Goal: Task Accomplishment & Management: Manage account settings

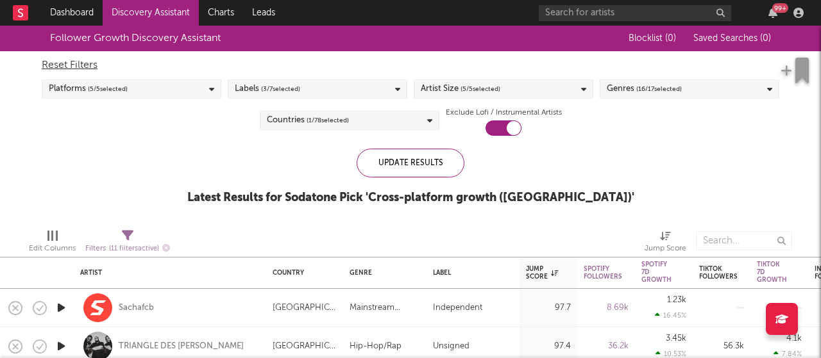
drag, startPoint x: 0, startPoint y: 219, endPoint x: 0, endPoint y: 210, distance: 9.0
click at [0, 219] on div "Edit Columns Filters ( 11 filters active) Jump Score" at bounding box center [410, 238] width 821 height 38
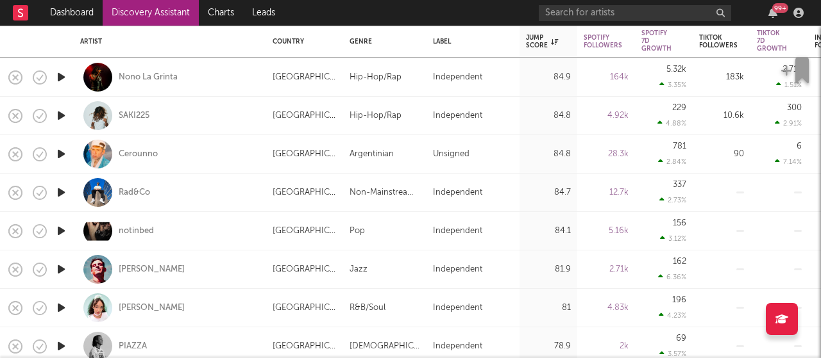
click at [64, 196] on icon "button" at bounding box center [61, 193] width 13 height 16
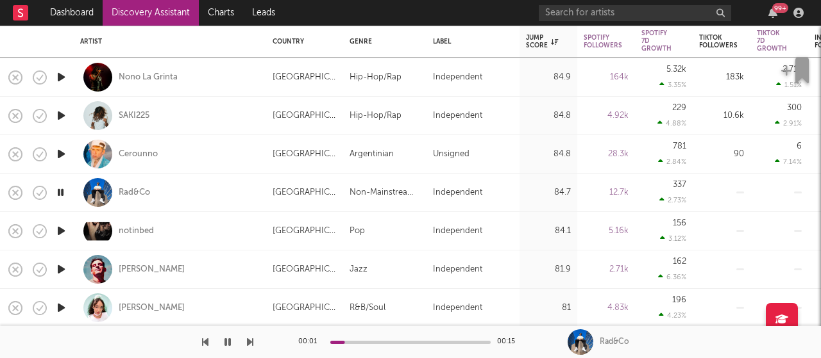
click at [228, 340] on icon "button" at bounding box center [227, 342] width 6 height 10
click at [230, 339] on icon "button" at bounding box center [228, 342] width 8 height 10
click at [60, 149] on icon "button" at bounding box center [61, 154] width 13 height 16
click at [61, 240] on div at bounding box center [61, 231] width 26 height 38
select select "1w"
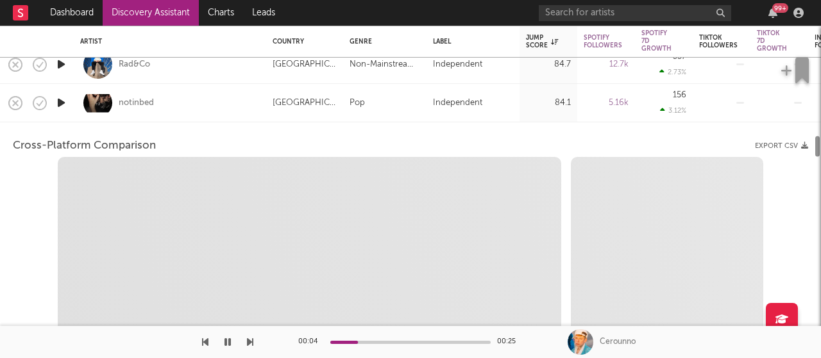
select select "1w"
select select "1m"
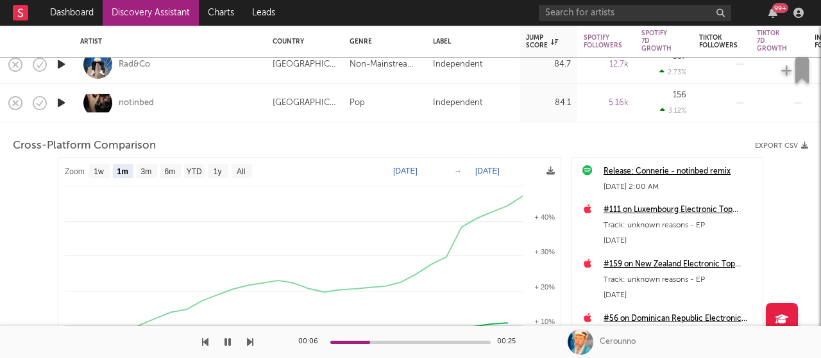
click at [200, 110] on div "notinbed" at bounding box center [170, 103] width 180 height 38
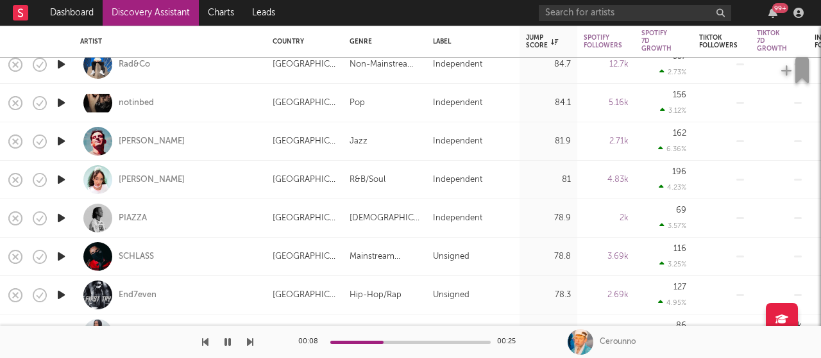
click at [58, 140] on icon "button" at bounding box center [61, 141] width 13 height 16
click at [63, 176] on icon "button" at bounding box center [61, 180] width 13 height 16
click at [358, 343] on div at bounding box center [410, 342] width 160 height 3
click at [62, 218] on icon "button" at bounding box center [61, 218] width 13 height 16
click at [353, 341] on div at bounding box center [410, 342] width 160 height 3
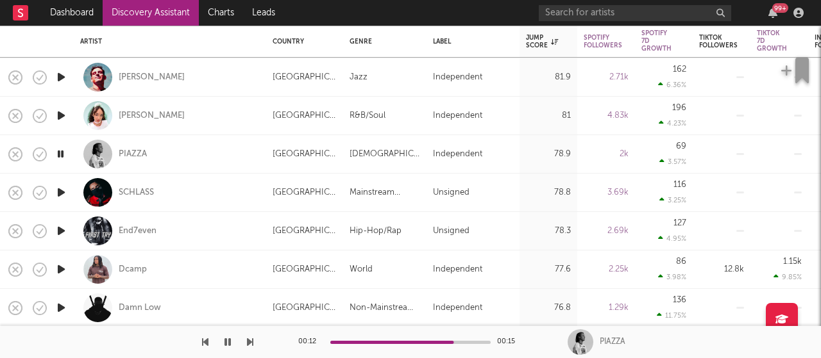
drag, startPoint x: 51, startPoint y: 42, endPoint x: 122, endPoint y: 124, distance: 109.1
click at [51, 42] on div at bounding box center [61, 41] width 26 height 31
click at [63, 193] on icon "button" at bounding box center [61, 193] width 13 height 16
drag, startPoint x: 550, startPoint y: 48, endPoint x: 487, endPoint y: 35, distance: 64.8
click at [487, 35] on div "Label" at bounding box center [473, 41] width 80 height 27
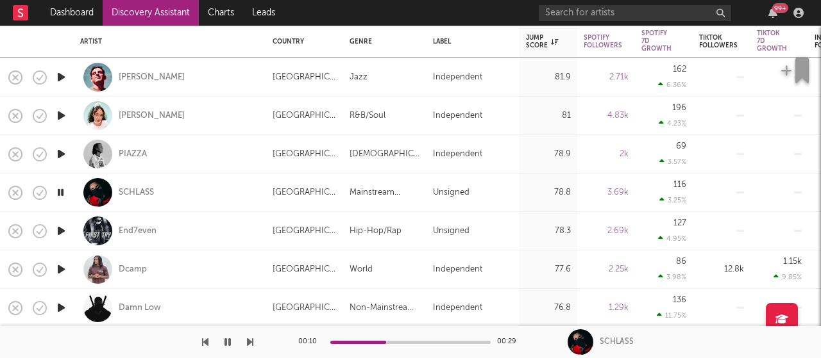
click at [63, 192] on icon "button" at bounding box center [61, 193] width 12 height 16
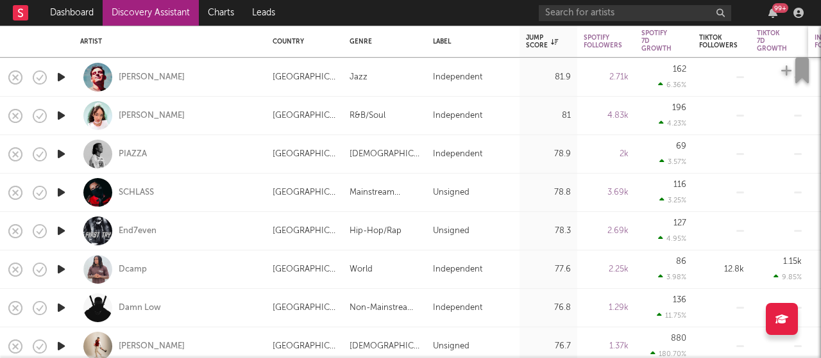
click at [816, 34] on div "Instagram Followers" at bounding box center [833, 41] width 38 height 15
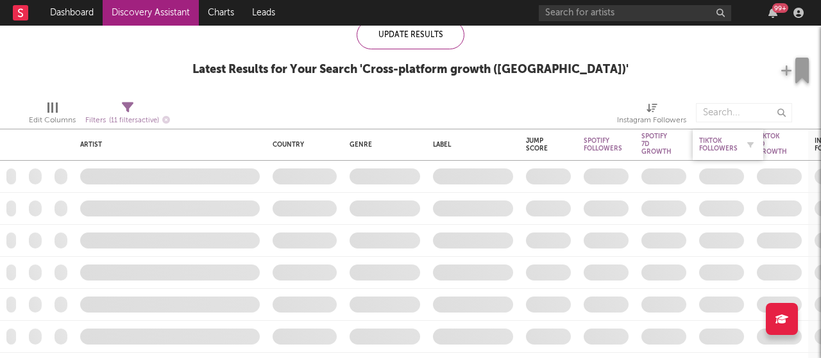
click at [719, 146] on div "Tiktok Followers" at bounding box center [718, 144] width 38 height 15
click at [126, 120] on span "( 11 filters active)" at bounding box center [134, 120] width 50 height 7
select select "or"
select select "between"
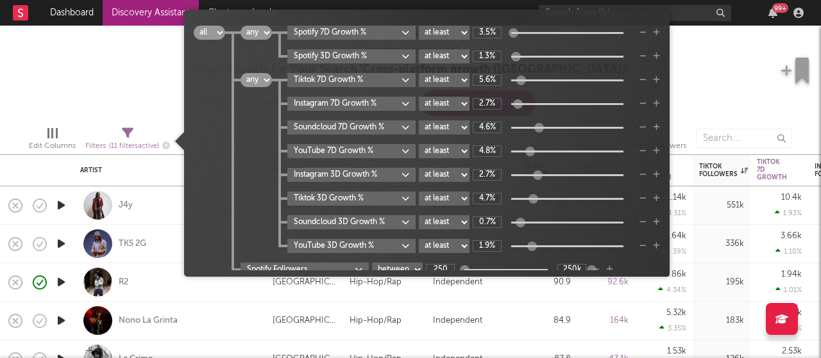
scroll to position [22, 0]
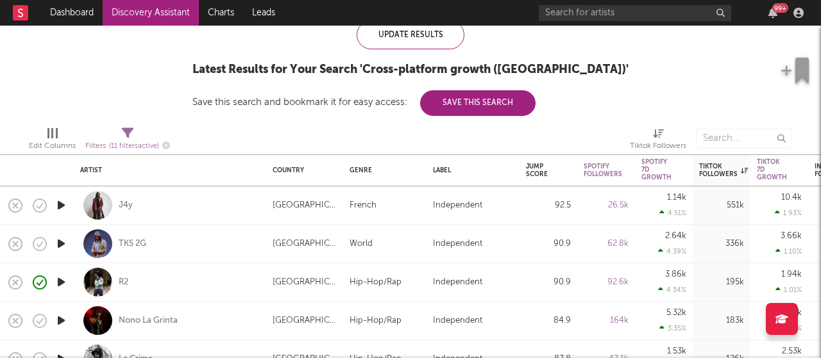
click at [113, 50] on div "Follower Growth Discovery Assistant Blocklist ( 0 ) Saved Searches ( 0 ) Reset …" at bounding box center [410, 6] width 821 height 219
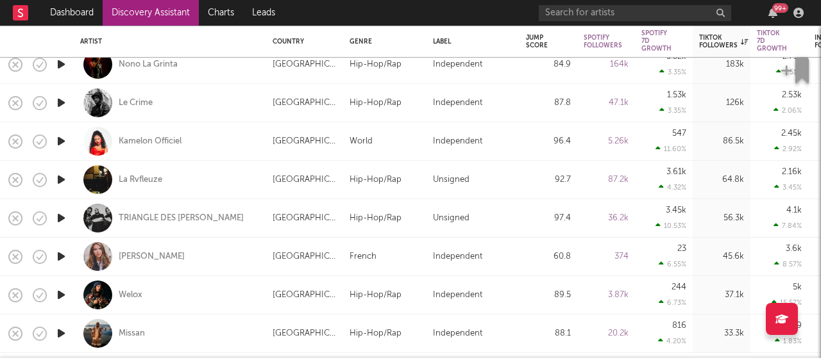
click at [59, 253] on icon "button" at bounding box center [61, 257] width 13 height 16
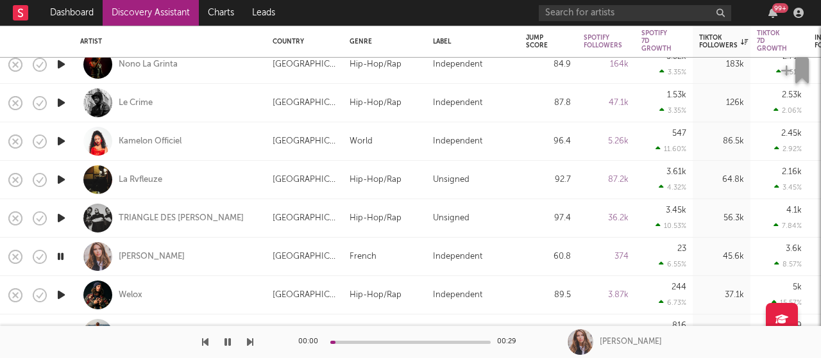
click at [353, 343] on div at bounding box center [410, 342] width 160 height 3
click at [0, 147] on div at bounding box center [11, 141] width 22 height 38
select select "1w"
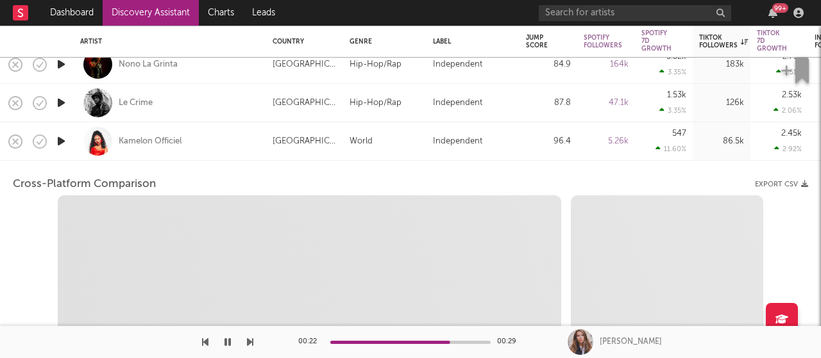
click at [196, 149] on div "Kamelon Officiel" at bounding box center [170, 141] width 180 height 38
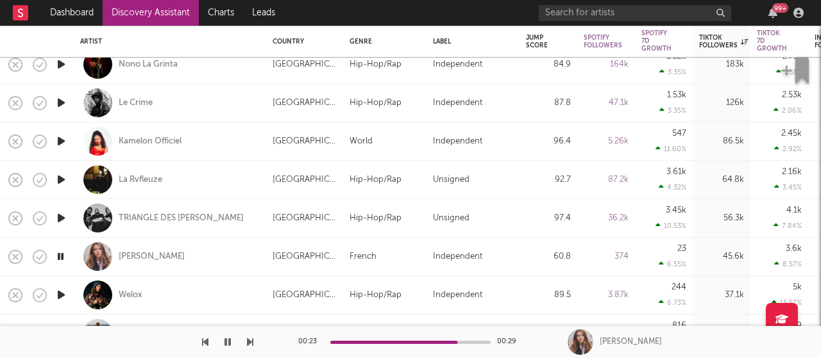
click at [226, 337] on icon "button" at bounding box center [227, 342] width 6 height 10
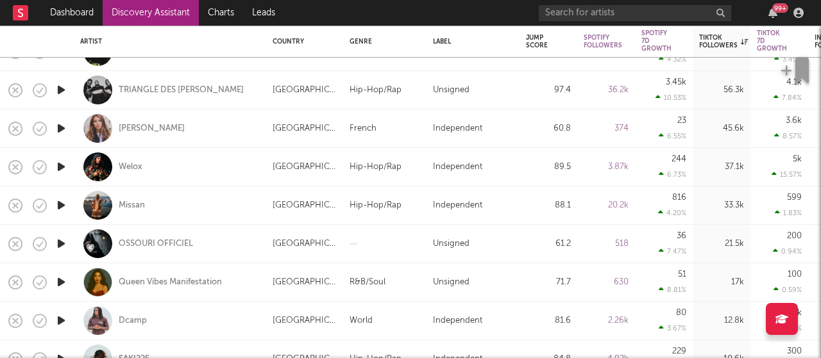
click at [60, 161] on icon "button" at bounding box center [61, 167] width 13 height 16
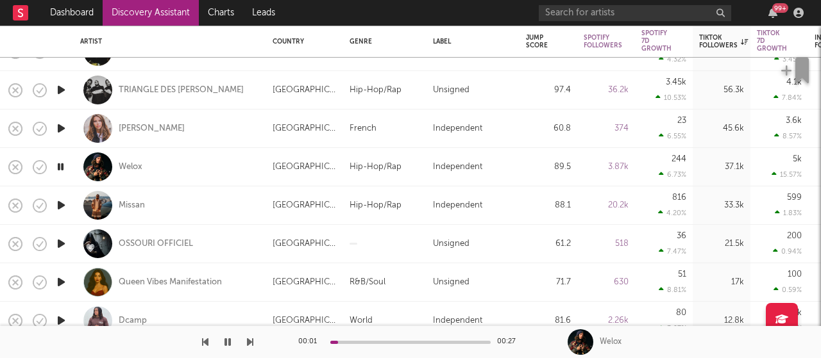
click at [365, 346] on div "00:01 00:27" at bounding box center [410, 342] width 224 height 32
click at [365, 343] on div at bounding box center [410, 342] width 160 height 3
click at [232, 342] on button "button" at bounding box center [227, 342] width 13 height 32
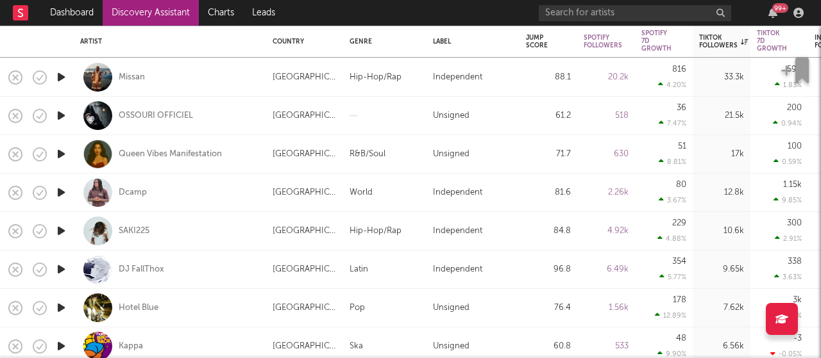
click at [62, 190] on icon "button" at bounding box center [61, 193] width 13 height 16
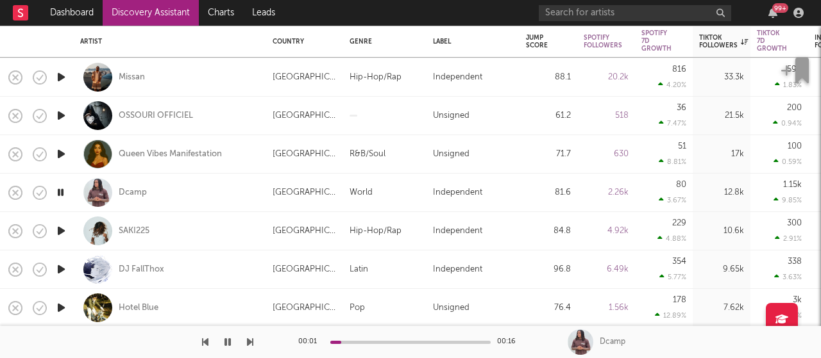
click at [355, 337] on div "00:01 00:16" at bounding box center [410, 342] width 224 height 32
click at [60, 193] on icon "button" at bounding box center [61, 193] width 12 height 16
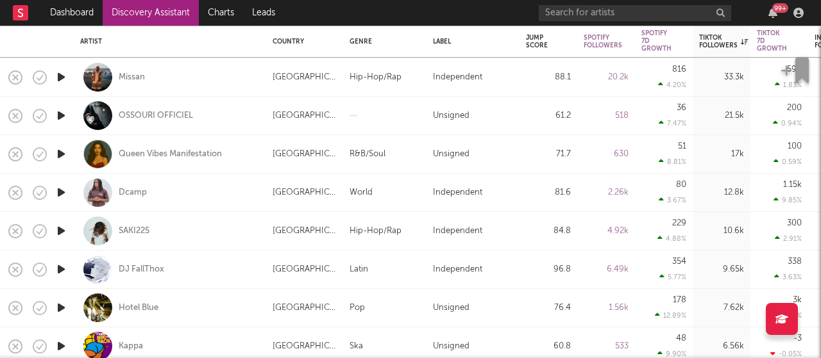
click at [63, 234] on icon "button" at bounding box center [61, 231] width 13 height 16
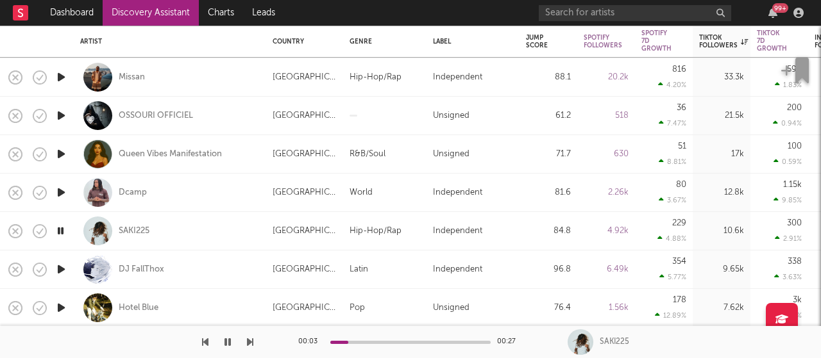
click at [58, 229] on icon "button" at bounding box center [61, 231] width 12 height 16
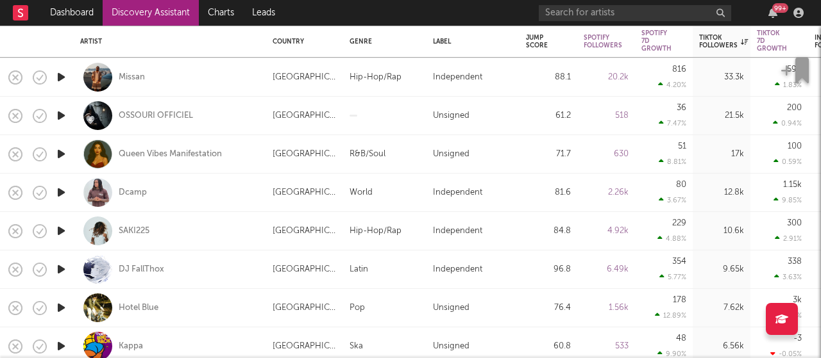
click at [0, 125] on div at bounding box center [11, 116] width 22 height 38
select select "1w"
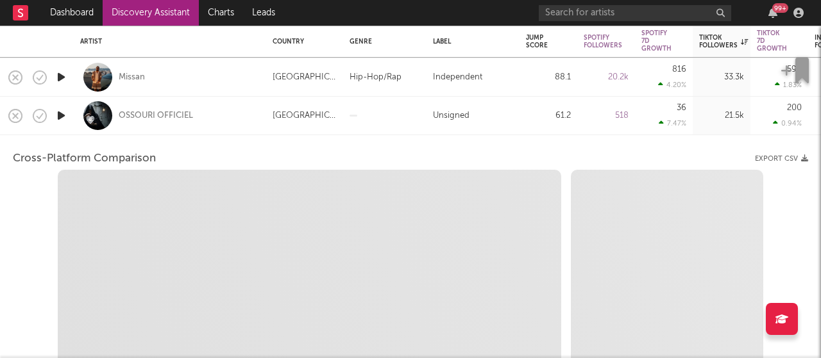
select select "1w"
click at [214, 117] on div "OSSOURI OFFICIEL" at bounding box center [170, 116] width 180 height 38
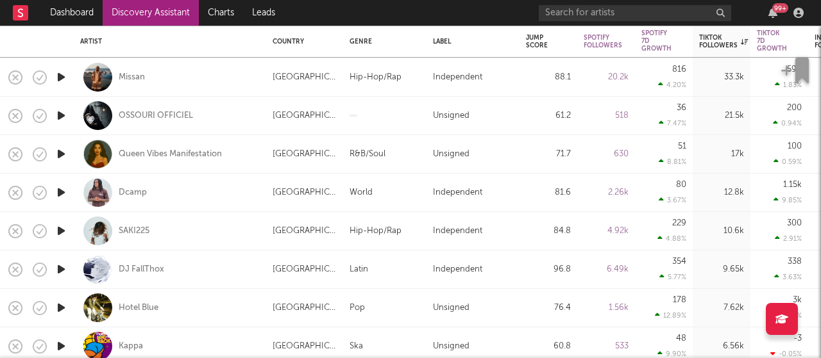
click at [63, 314] on icon "button" at bounding box center [61, 308] width 13 height 16
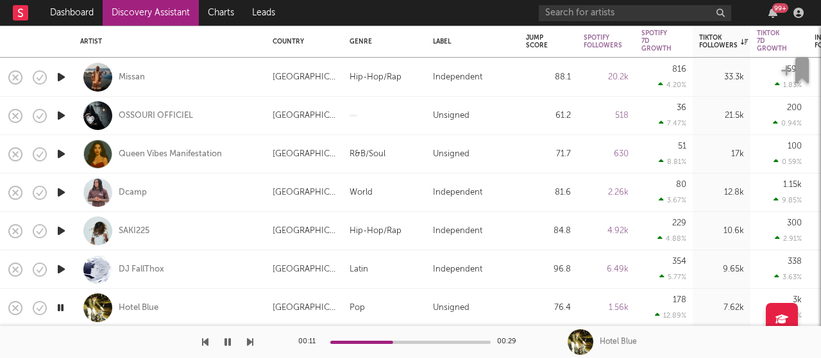
click at [231, 339] on button "button" at bounding box center [227, 342] width 13 height 32
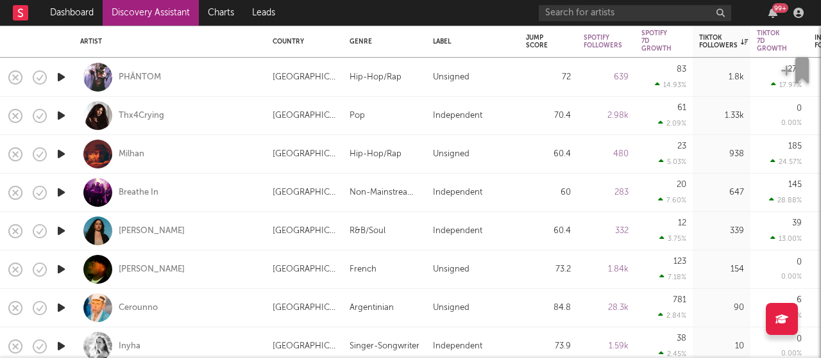
click at [62, 153] on icon "button" at bounding box center [61, 154] width 13 height 16
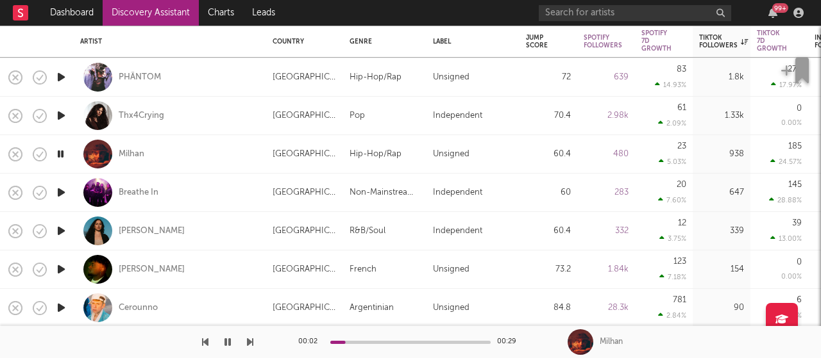
click at [364, 346] on div "00:02 00:29" at bounding box center [410, 342] width 224 height 32
click at [364, 341] on div at bounding box center [410, 342] width 160 height 3
click at [541, 40] on div "Jump Score" at bounding box center [539, 41] width 26 height 15
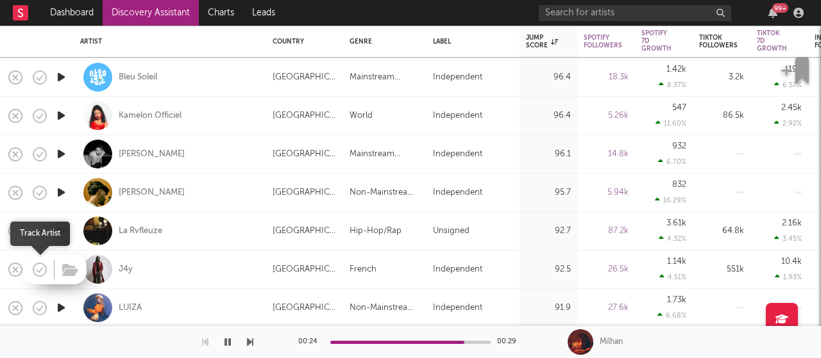
click at [36, 269] on icon "button" at bounding box center [40, 270] width 18 height 18
click at [70, 272] on icon "button" at bounding box center [70, 271] width 16 height 14
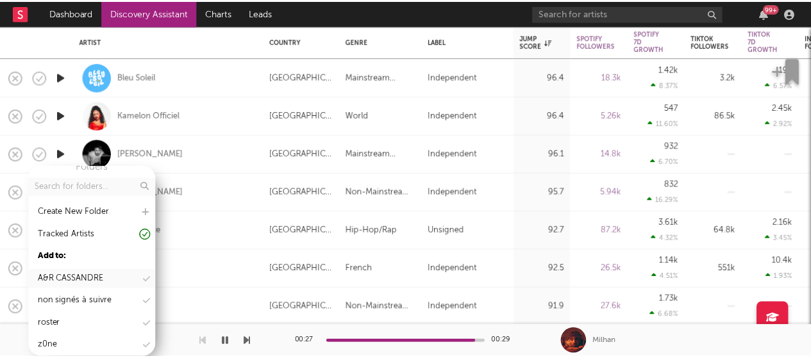
scroll to position [15, 0]
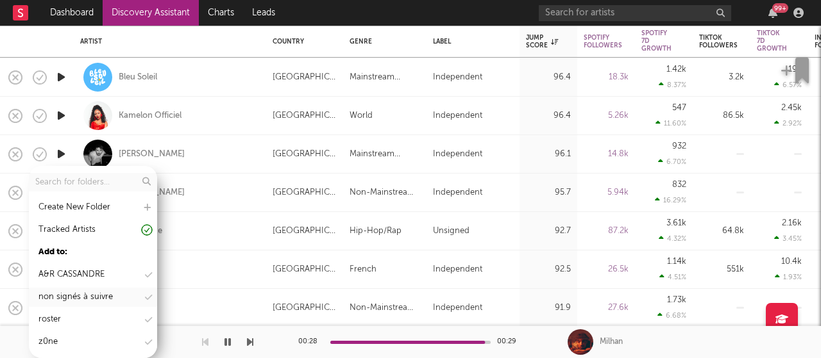
click at [94, 298] on div "non signés à suivre" at bounding box center [75, 297] width 74 height 15
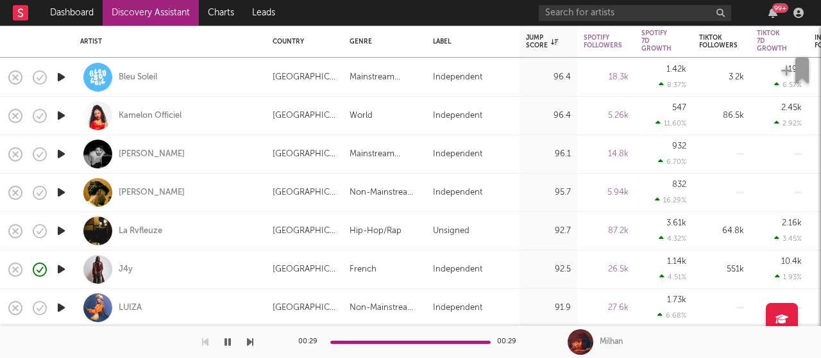
click at [60, 193] on icon "button" at bounding box center [61, 193] width 13 height 16
click at [62, 191] on icon "button" at bounding box center [61, 193] width 12 height 16
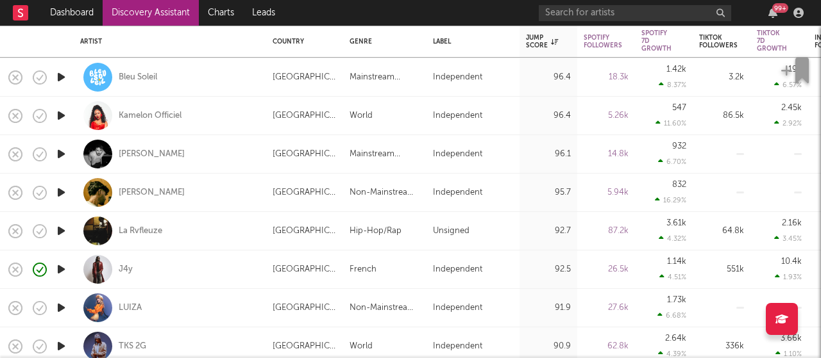
click at [0, 38] on div at bounding box center [11, 41] width 22 height 31
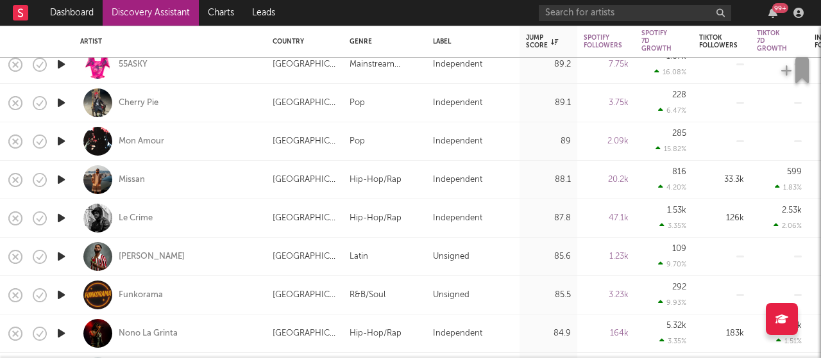
click at [60, 144] on icon "button" at bounding box center [61, 141] width 13 height 16
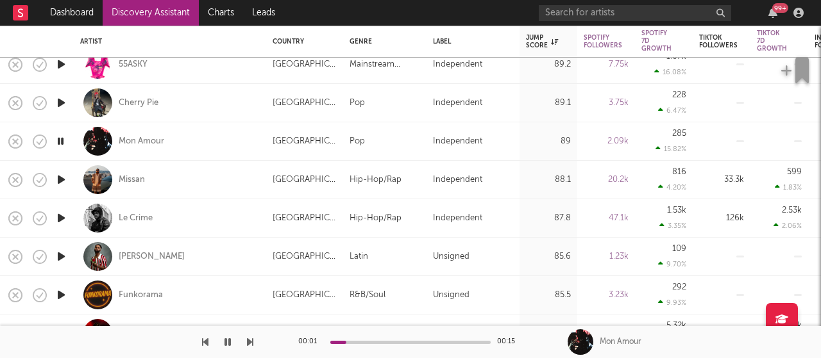
click at [65, 139] on icon "button" at bounding box center [61, 141] width 12 height 16
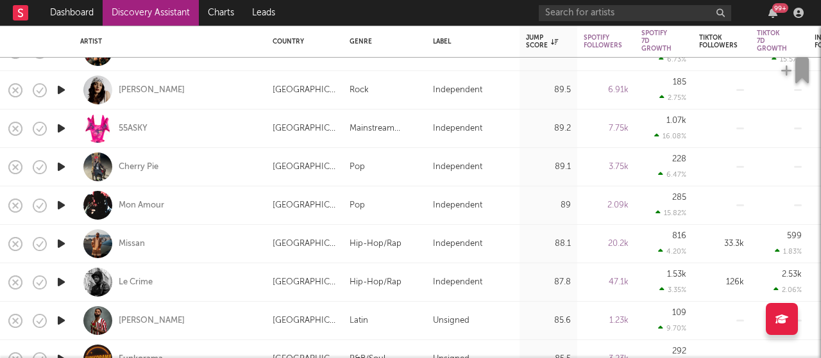
click at [65, 90] on icon "button" at bounding box center [61, 90] width 13 height 16
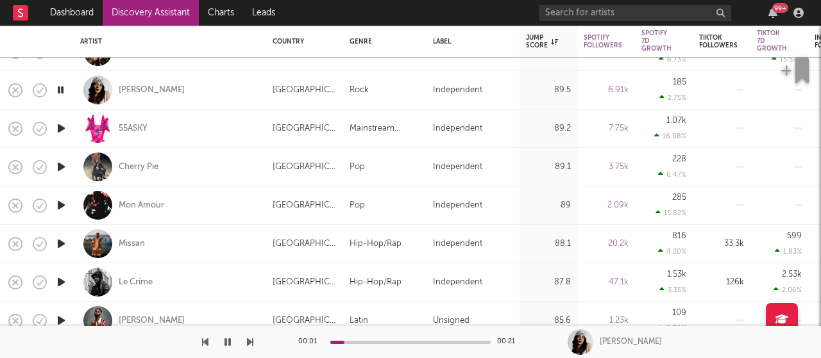
click at [227, 343] on icon "button" at bounding box center [227, 342] width 6 height 10
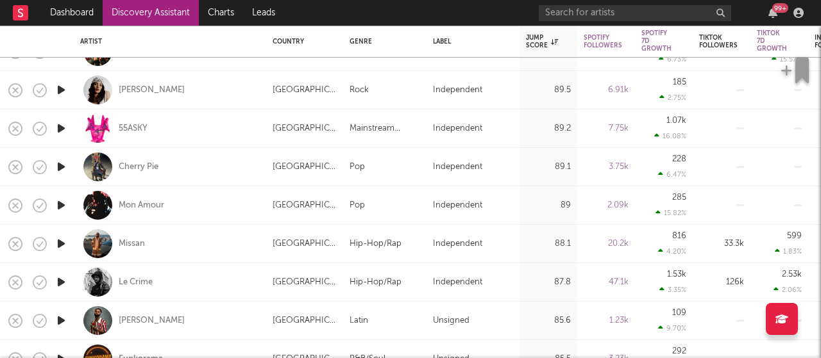
click at [66, 124] on icon "button" at bounding box center [61, 129] width 13 height 16
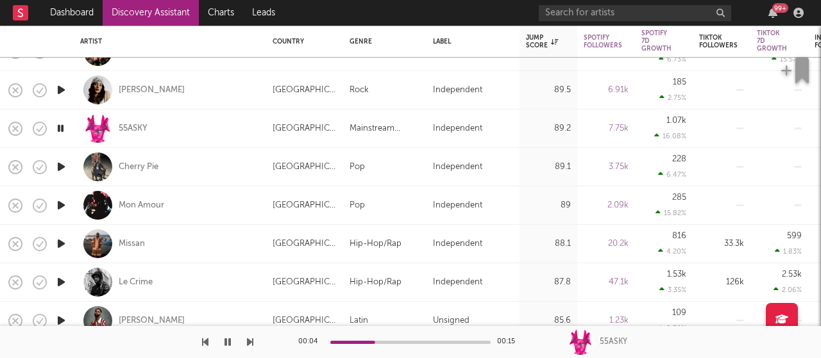
click at [63, 128] on icon "button" at bounding box center [61, 129] width 12 height 16
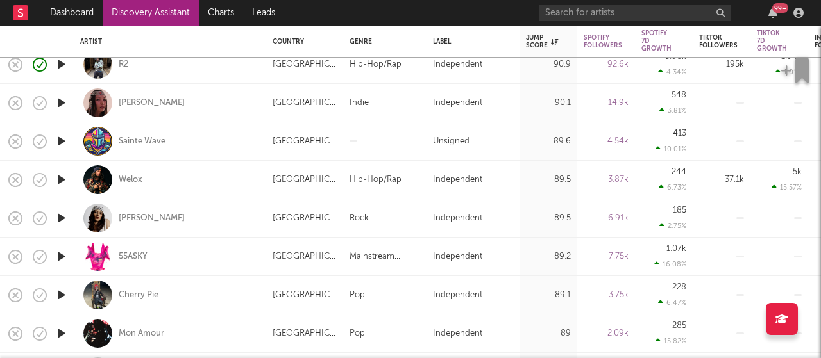
click at [60, 103] on icon "button" at bounding box center [61, 103] width 13 height 16
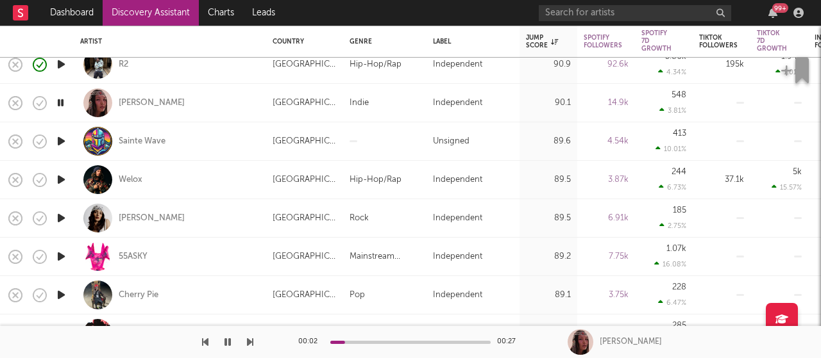
click at [56, 103] on icon "button" at bounding box center [61, 103] width 12 height 16
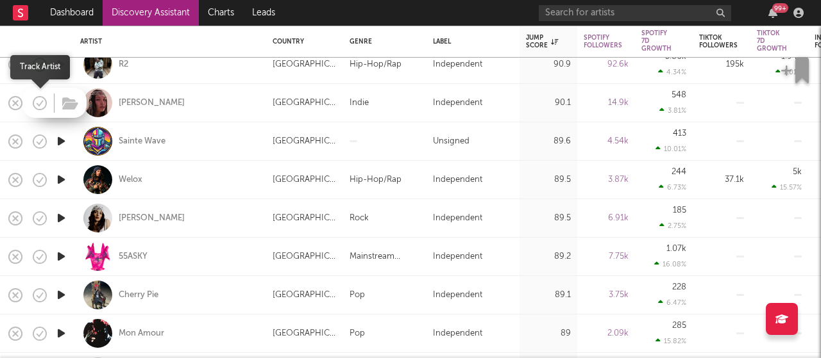
click at [38, 103] on icon "button" at bounding box center [40, 103] width 18 height 18
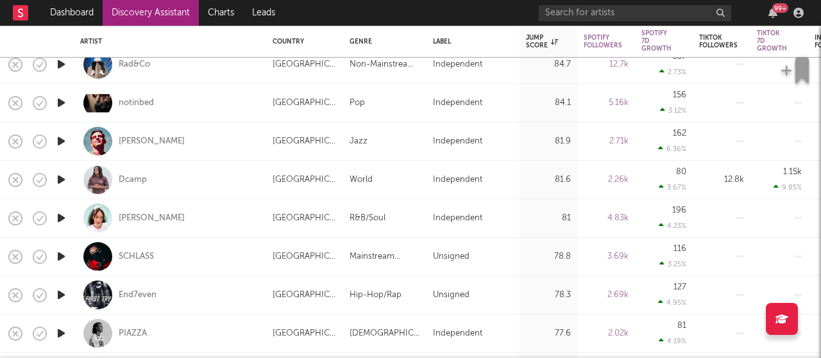
click at [57, 69] on icon "button" at bounding box center [61, 64] width 13 height 16
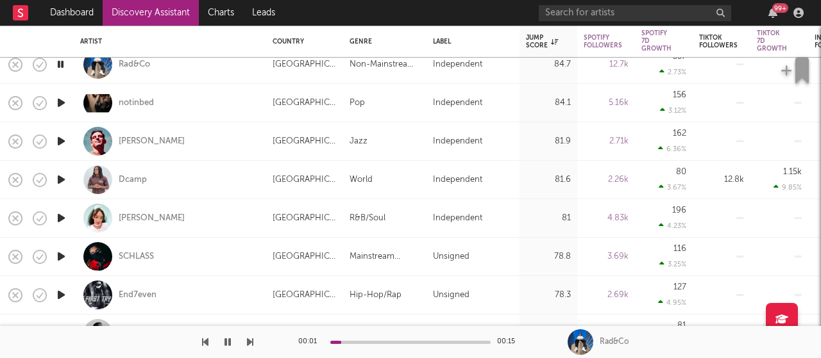
click at [227, 336] on button "button" at bounding box center [227, 342] width 13 height 32
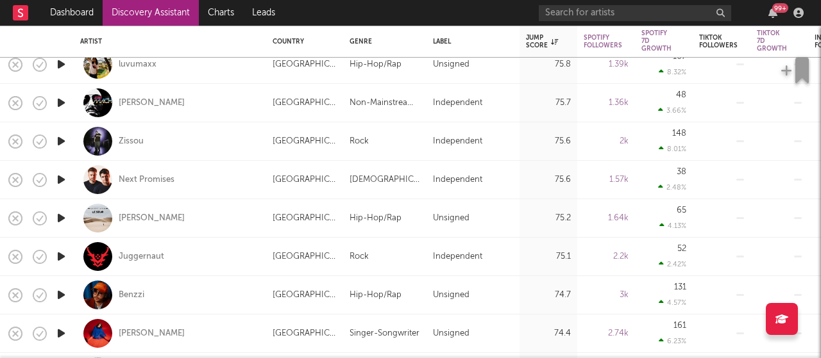
click at [67, 65] on icon "button" at bounding box center [61, 64] width 13 height 16
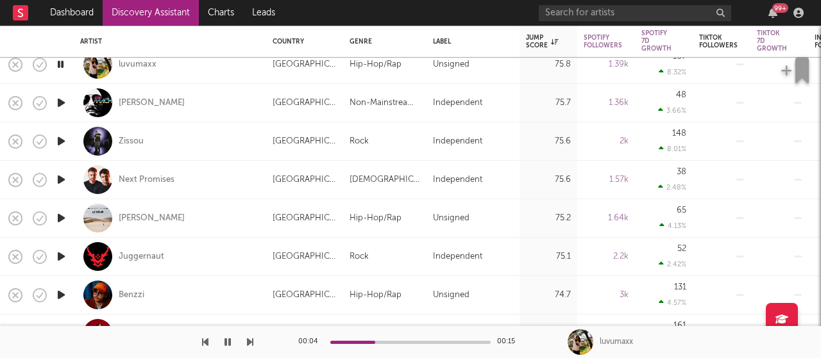
click at [533, 341] on div "00:04 00:15 luvumaxx" at bounding box center [410, 342] width 821 height 32
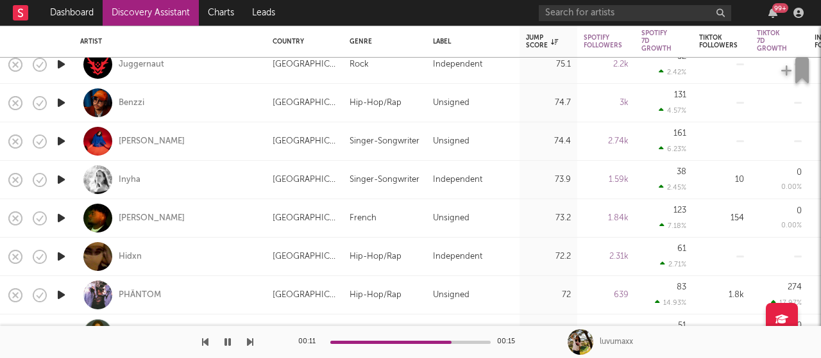
click at [62, 180] on icon "button" at bounding box center [61, 180] width 13 height 16
click at [355, 343] on div at bounding box center [410, 342] width 160 height 3
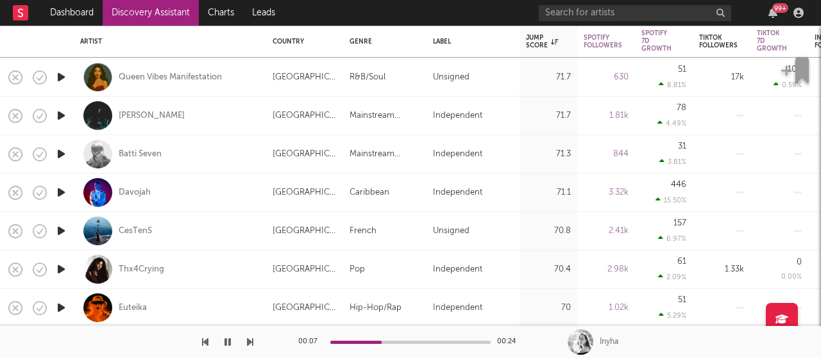
drag, startPoint x: 233, startPoint y: 341, endPoint x: 140, endPoint y: 169, distance: 195.4
click at [232, 341] on button "button" at bounding box center [227, 342] width 13 height 32
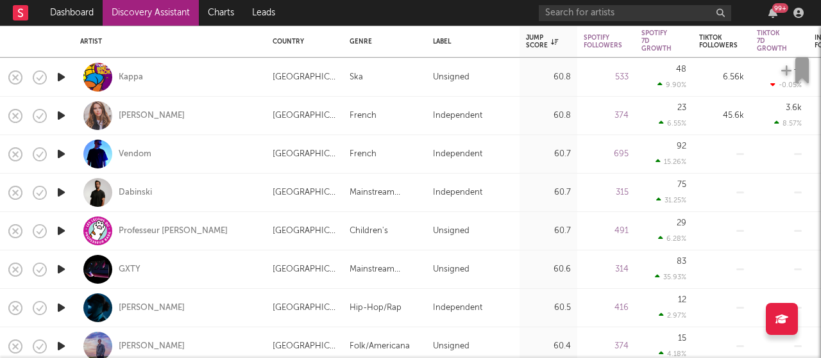
click at [59, 197] on icon "button" at bounding box center [61, 193] width 13 height 16
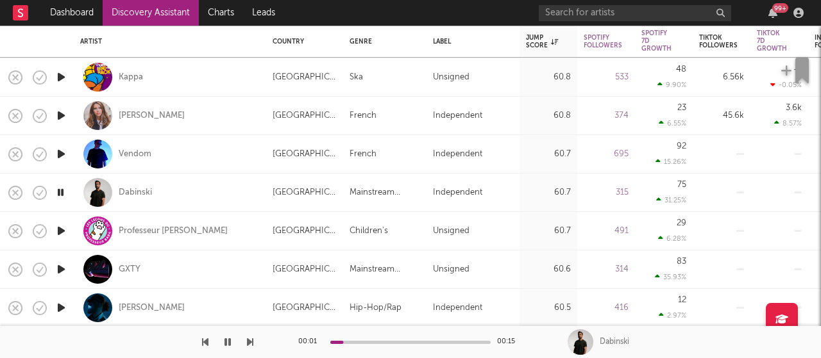
click at [362, 346] on div "00:01 00:15" at bounding box center [410, 342] width 224 height 32
click at [360, 344] on div "00:01 00:15" at bounding box center [410, 342] width 224 height 32
click at [395, 342] on div at bounding box center [410, 342] width 160 height 3
click at [232, 342] on button "button" at bounding box center [227, 342] width 13 height 32
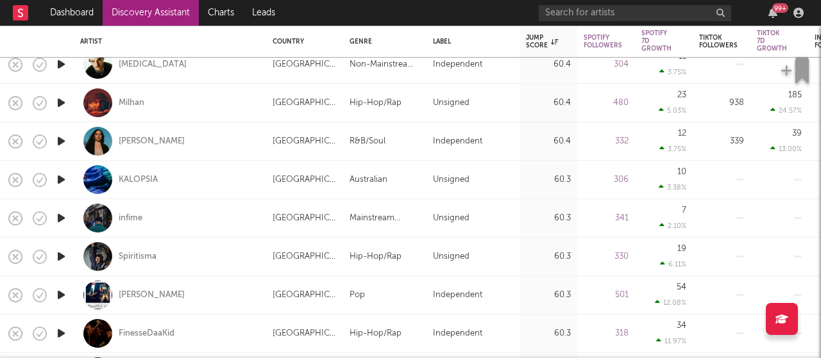
click at [64, 257] on icon "button" at bounding box center [61, 257] width 13 height 16
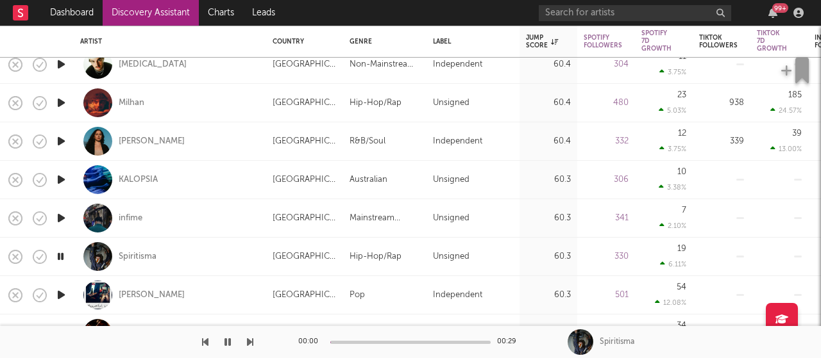
click at [358, 341] on div at bounding box center [410, 342] width 160 height 3
click at [222, 341] on button "button" at bounding box center [227, 342] width 13 height 32
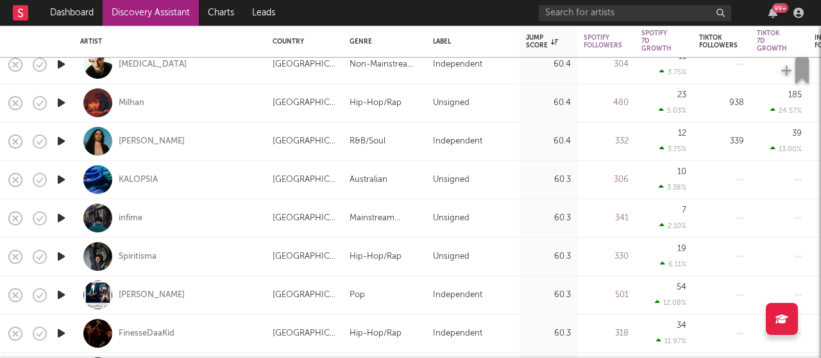
click at [21, 34] on div at bounding box center [11, 41] width 22 height 31
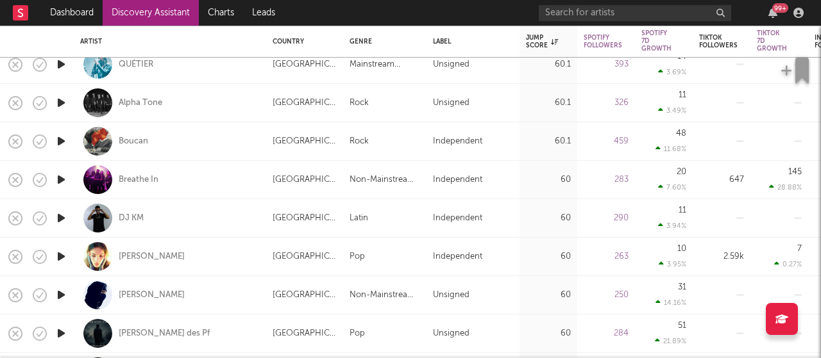
click at [58, 59] on icon "button" at bounding box center [61, 64] width 13 height 16
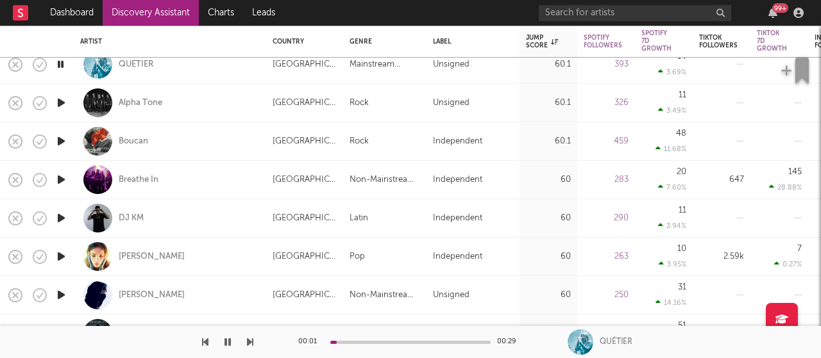
click at [62, 67] on icon "button" at bounding box center [61, 64] width 12 height 16
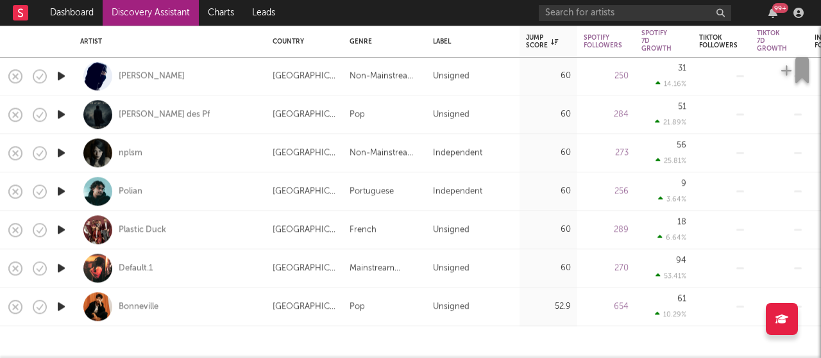
click at [63, 152] on icon "button" at bounding box center [61, 153] width 13 height 16
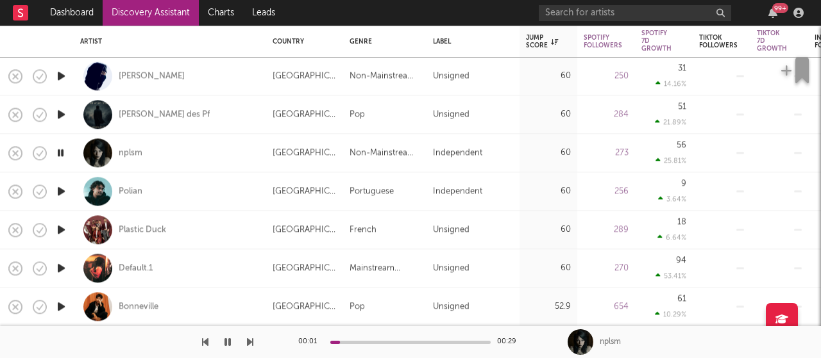
click at [349, 341] on div at bounding box center [410, 342] width 160 height 3
click at [405, 342] on div at bounding box center [410, 342] width 160 height 3
click at [233, 344] on button "button" at bounding box center [227, 342] width 13 height 32
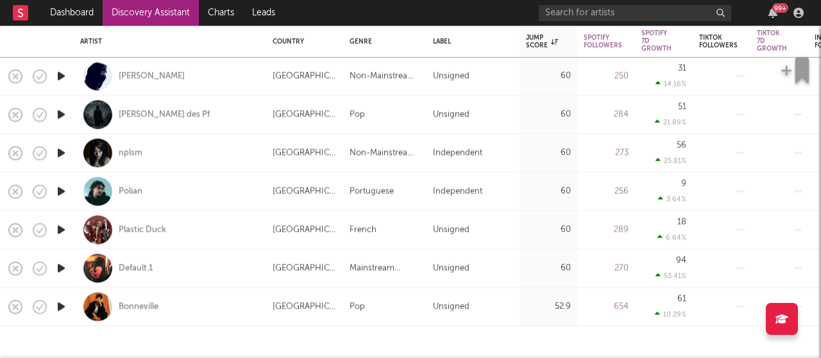
drag, startPoint x: 0, startPoint y: 33, endPoint x: 15, endPoint y: 29, distance: 16.0
click at [0, 33] on div at bounding box center [11, 41] width 22 height 31
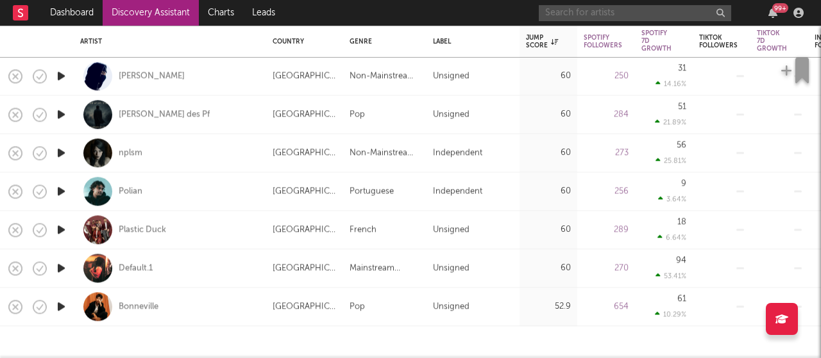
click at [583, 20] on input "text" at bounding box center [635, 13] width 192 height 16
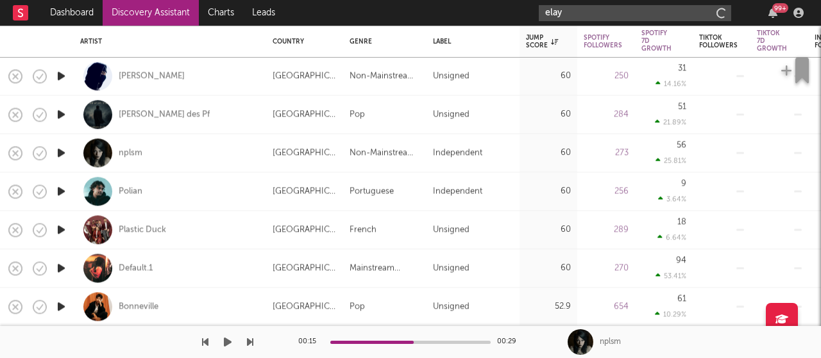
type input "elay"
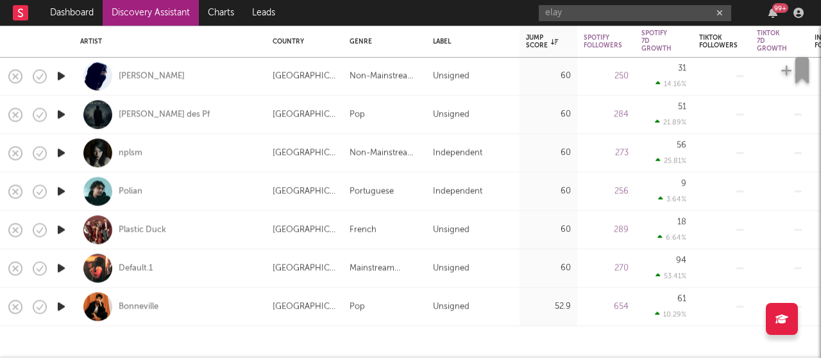
click at [0, 175] on div at bounding box center [11, 191] width 22 height 38
select select "1w"
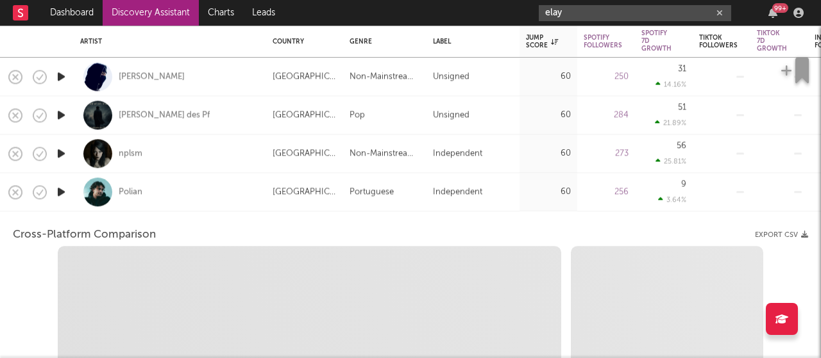
click at [610, 5] on input "elay" at bounding box center [635, 13] width 192 height 16
select select "1w"
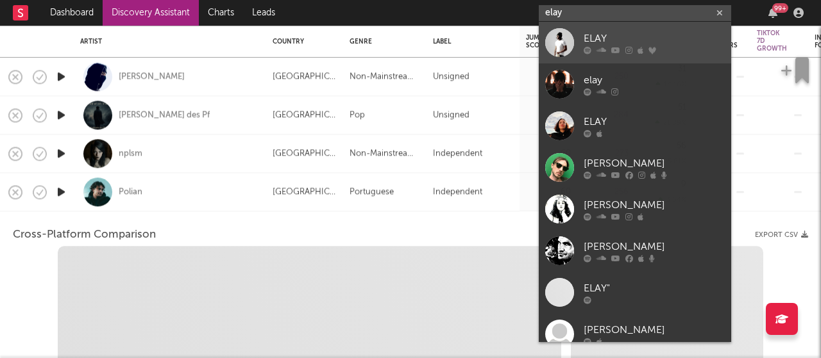
select select "1m"
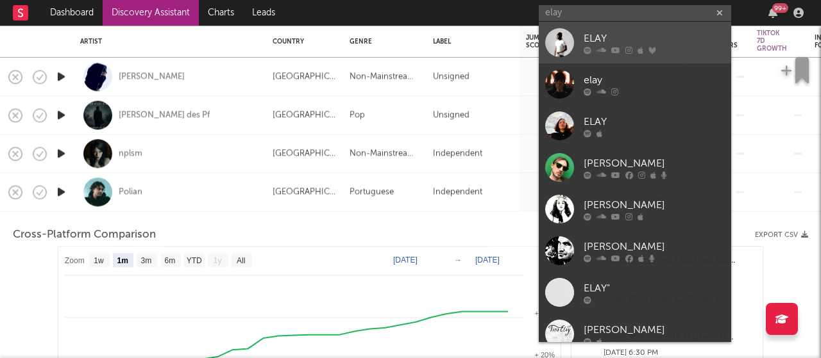
click at [616, 48] on icon at bounding box center [615, 50] width 9 height 8
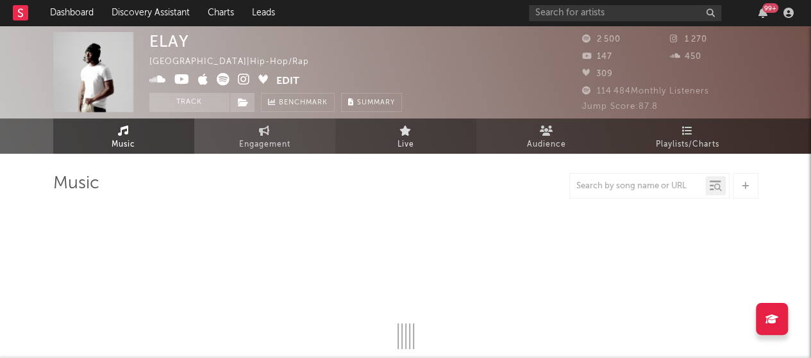
select select "1w"
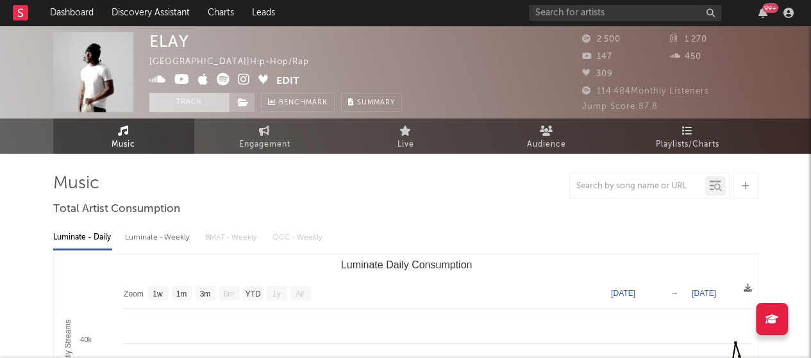
click at [174, 101] on button "Track" at bounding box center [189, 102] width 80 height 19
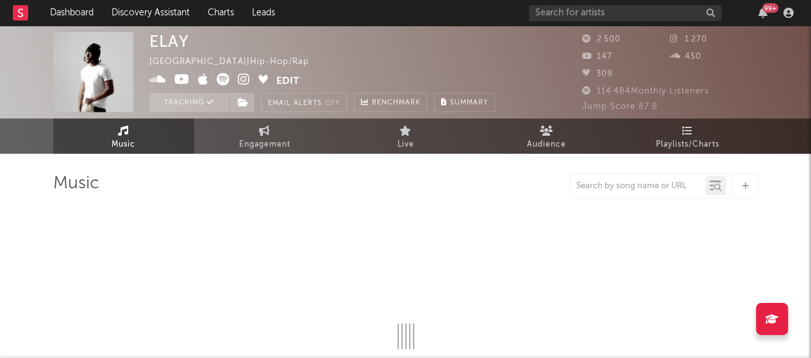
select select "1w"
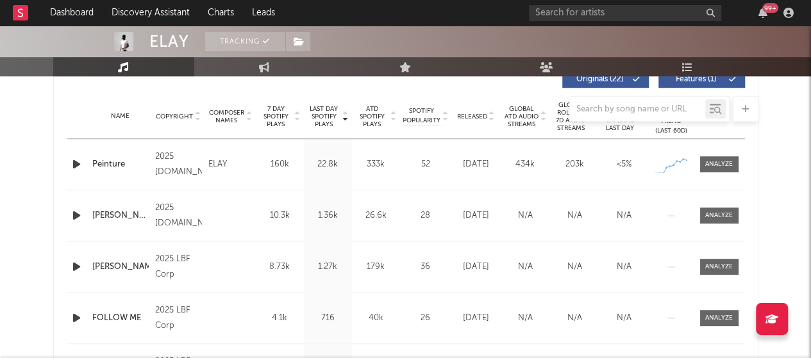
scroll to position [577, 0]
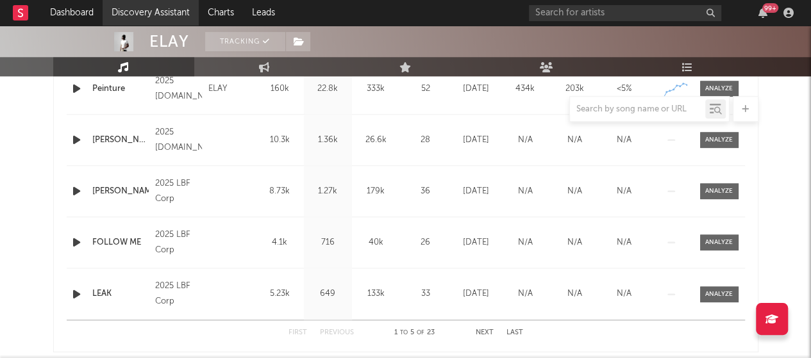
drag, startPoint x: 0, startPoint y: 80, endPoint x: 132, endPoint y: 17, distance: 146.6
